Goal: Use online tool/utility: Utilize a website feature to perform a specific function

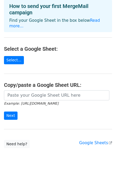
scroll to position [28, 0]
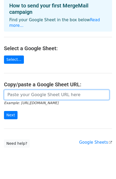
click at [75, 90] on input "url" at bounding box center [57, 95] width 106 height 10
paste input "data:text/csv;base64,YWFueWFqYWlzd2FsNTBAZ21haWwuY29tDQppc2hpdGFnaG9zaDIwMTEwNU…"
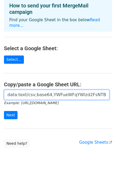
scroll to position [0, 604]
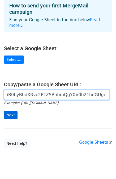
type input "data:text/csv;base64,YWFueWFqYWlzd2FsNTBAZ21haWwuY29tDQppc2hpdGFnaG9zaDIwMTEwNU…"
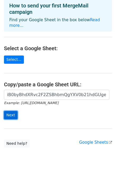
scroll to position [0, 0]
click at [9, 111] on input "Next" at bounding box center [11, 115] width 14 height 8
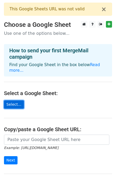
click at [12, 101] on link "Select..." at bounding box center [14, 105] width 20 height 8
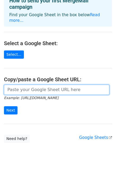
click at [51, 85] on input "url" at bounding box center [57, 90] width 106 height 10
paste input "data:text/csv;base64,YWFueWFqYWlzd2FsNTBAZ21haWwuY29tDQppc2hpdGFnaG9zaDIwMTEwNU…"
click at [44, 85] on input "data:text/csv;base64,YWFueWFqYWlzd2FsNTBAZ21haWwuY29tDQppc2hpdGFnaG9zaDIwMTEwNU…" at bounding box center [57, 90] width 106 height 10
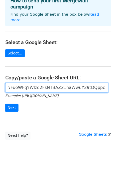
scroll to position [0, 0]
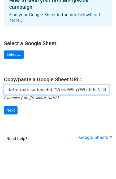
drag, startPoint x: 42, startPoint y: 84, endPoint x: -10, endPoint y: 118, distance: 62.5
click at [0, 118] on html "× This Google Sheets URL was not valid Choose a Google Sheet Use one of the opt…" at bounding box center [58, 68] width 116 height 236
click at [80, 86] on input "bWFpbHMgSUQgY2FwdHVyZS4=" at bounding box center [57, 90] width 106 height 10
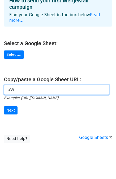
type input "b"
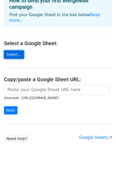
click at [14, 52] on link "Select..." at bounding box center [14, 55] width 20 height 8
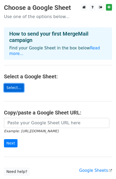
click at [12, 84] on link "Select..." at bounding box center [14, 88] width 20 height 8
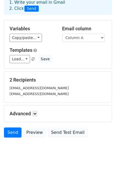
scroll to position [30, 0]
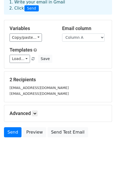
click at [56, 94] on small "ishitaghosh201105@gmail.com" at bounding box center [39, 94] width 59 height 4
click at [56, 92] on small "ishitaghosh201105@gmail.com" at bounding box center [39, 94] width 59 height 4
click at [55, 93] on small "ishitaghosh201105@gmail.com" at bounding box center [39, 94] width 59 height 4
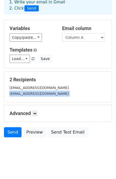
click at [55, 93] on small "ishitaghosh201105@gmail.com" at bounding box center [39, 94] width 59 height 4
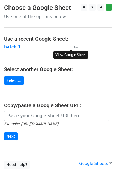
click at [71, 47] on small "View" at bounding box center [75, 47] width 8 height 4
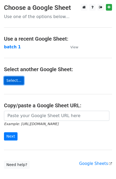
click at [13, 81] on link "Select..." at bounding box center [14, 81] width 20 height 8
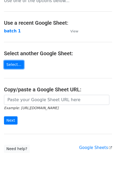
scroll to position [8, 0]
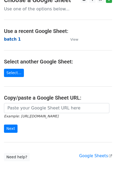
click at [16, 39] on strong "batch 1" at bounding box center [12, 39] width 17 height 5
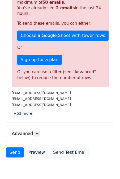
scroll to position [140, 0]
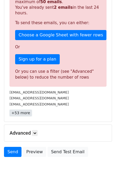
click at [26, 110] on link "+53 more" at bounding box center [21, 113] width 22 height 7
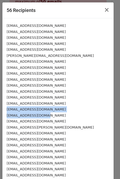
drag, startPoint x: 50, startPoint y: 102, endPoint x: 100, endPoint y: 113, distance: 51.0
click at [100, 113] on div "[EMAIL_ADDRESS][DOMAIN_NAME]" at bounding box center [58, 116] width 103 height 6
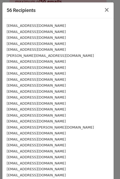
drag, startPoint x: 61, startPoint y: 63, endPoint x: -5, endPoint y: 28, distance: 74.4
click at [0, 28] on html "New Campaign Daily emails left: 48 Google Sheet: batch 1 1. Write your email in…" at bounding box center [60, 31] width 120 height 343
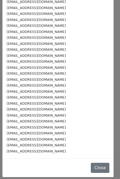
click at [35, 85] on small "[EMAIL_ADDRESS][DOMAIN_NAME]" at bounding box center [36, 86] width 59 height 4
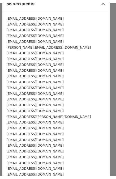
scroll to position [0, 0]
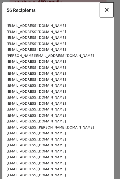
click at [104, 11] on span "×" at bounding box center [106, 9] width 5 height 7
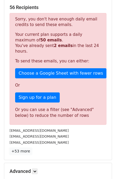
scroll to position [102, 0]
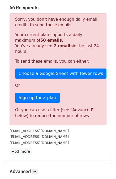
click at [72, 46] on p "Your current plan supports a daily maximum of 50 emails . You've already sent 2…" at bounding box center [58, 43] width 86 height 22
